Goal: Task Accomplishment & Management: Manage account settings

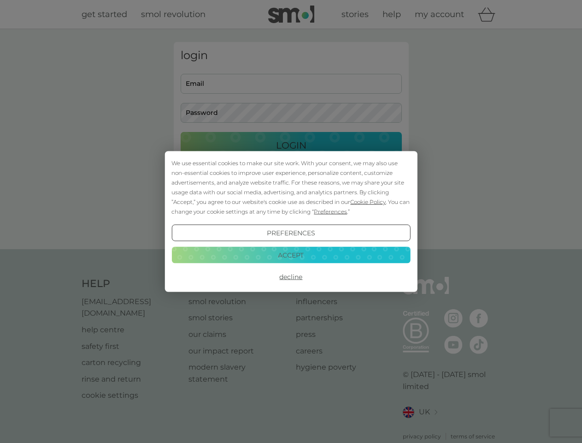
click at [368, 202] on span "Cookie Policy" at bounding box center [368, 201] width 36 height 7
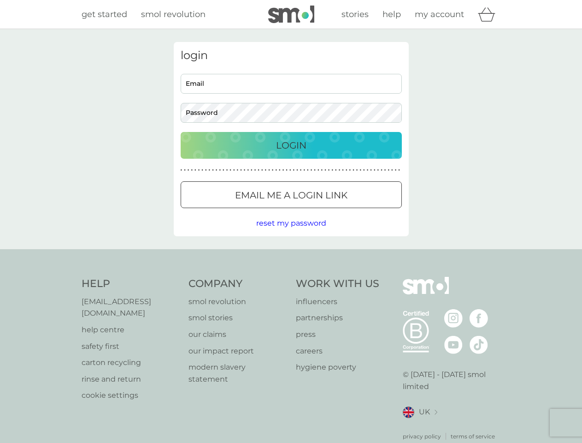
click at [330, 211] on div "login Email Password Login ● ● ● ● ● ● ● ● ● ● ● ● ● ● ● ● ● ● ● ● ● ● ● ● ● ● …" at bounding box center [291, 139] width 235 height 194
click at [291, 233] on div "login Email Password Login ● ● ● ● ● ● ● ● ● ● ● ● ● ● ● ● ● ● ● ● ● ● ● ● ● ● …" at bounding box center [291, 139] width 235 height 194
click at [291, 277] on div "Help [EMAIL_ADDRESS][DOMAIN_NAME] help centre safety first carton recycling rin…" at bounding box center [292, 359] width 420 height 164
click at [291, 255] on div "Help [EMAIL_ADDRESS][DOMAIN_NAME] help centre safety first carton recycling rin…" at bounding box center [291, 358] width 582 height 219
